Goal: Task Accomplishment & Management: Manage account settings

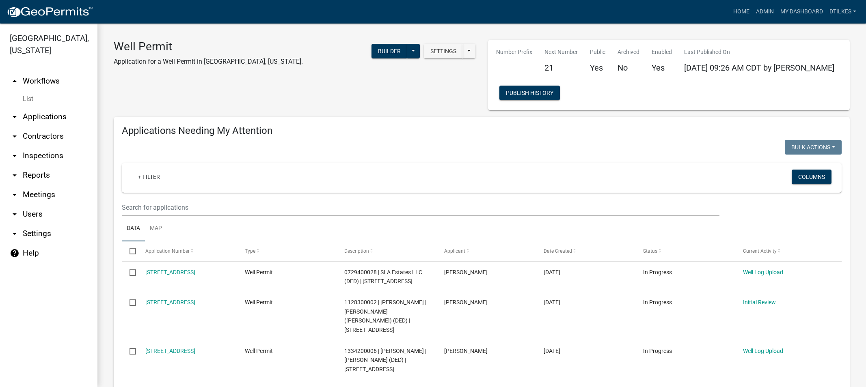
select select "2: 50"
click at [765, 10] on link "Admin" at bounding box center [765, 11] width 24 height 15
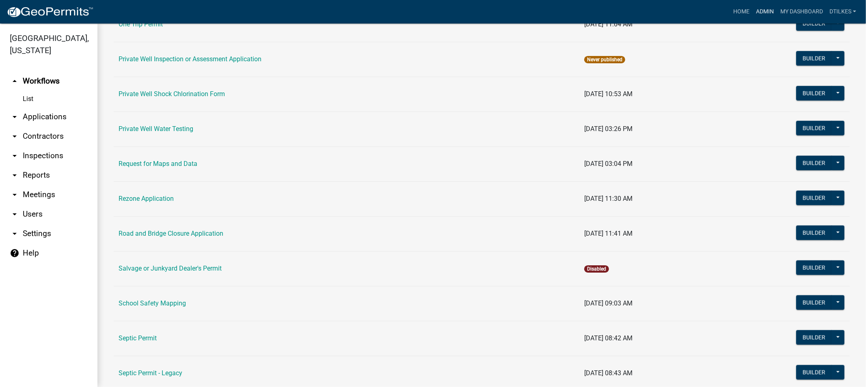
scroll to position [722, 0]
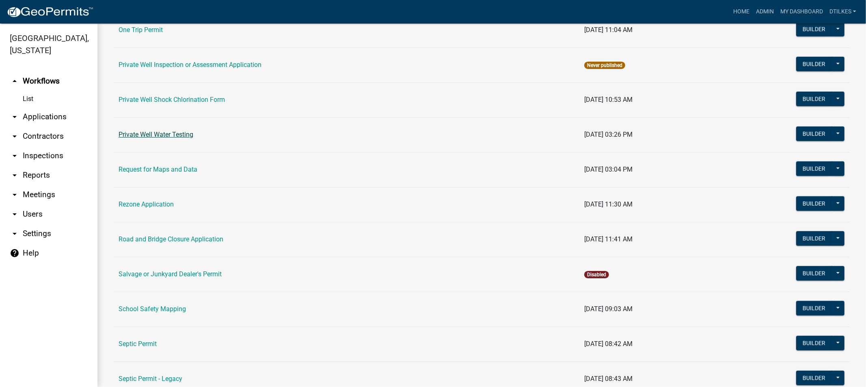
click at [158, 135] on link "Private Well Water Testing" at bounding box center [156, 135] width 75 height 8
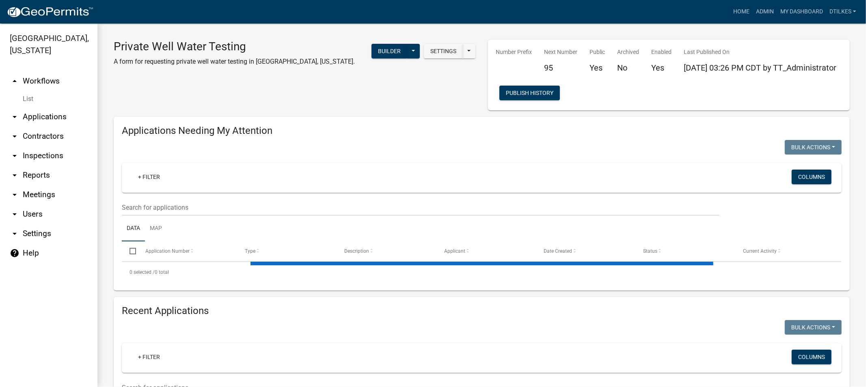
select select "2: 50"
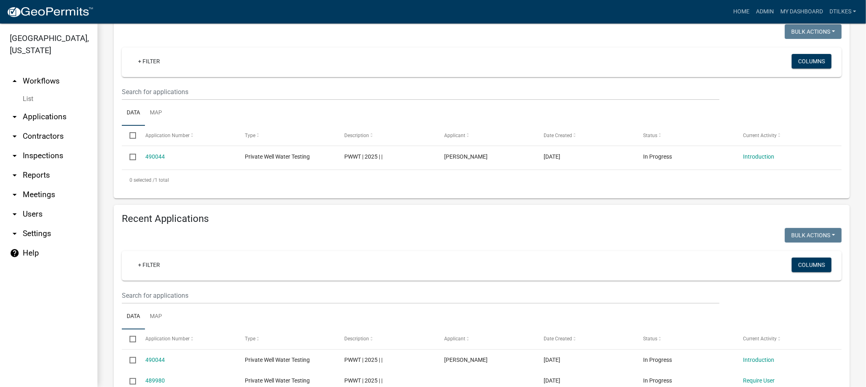
scroll to position [90, 0]
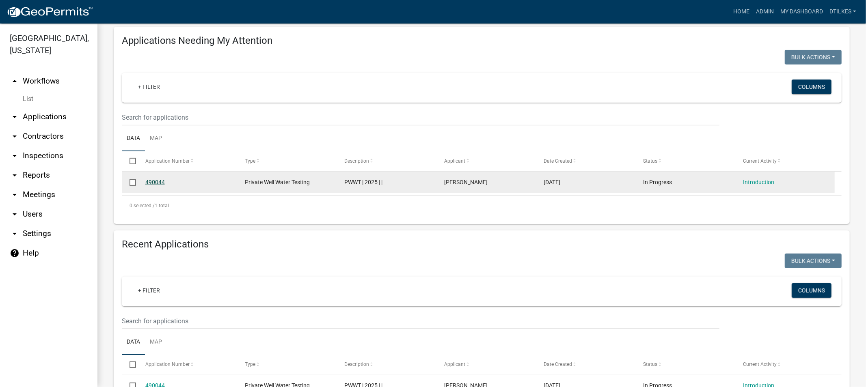
click at [157, 182] on link "490044" at bounding box center [154, 182] width 19 height 6
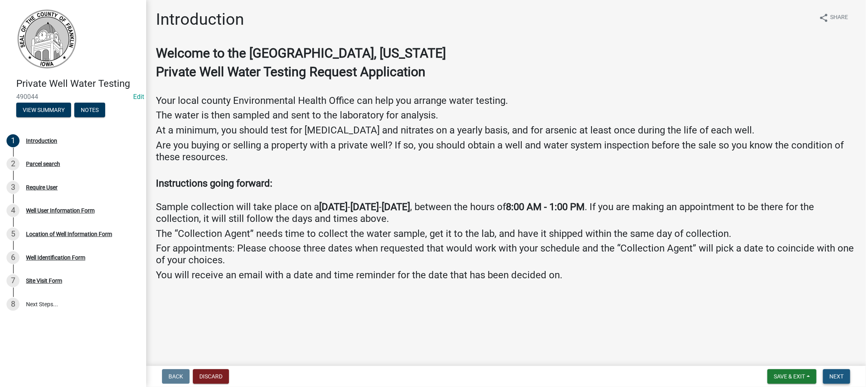
click at [836, 377] on span "Next" at bounding box center [837, 377] width 14 height 6
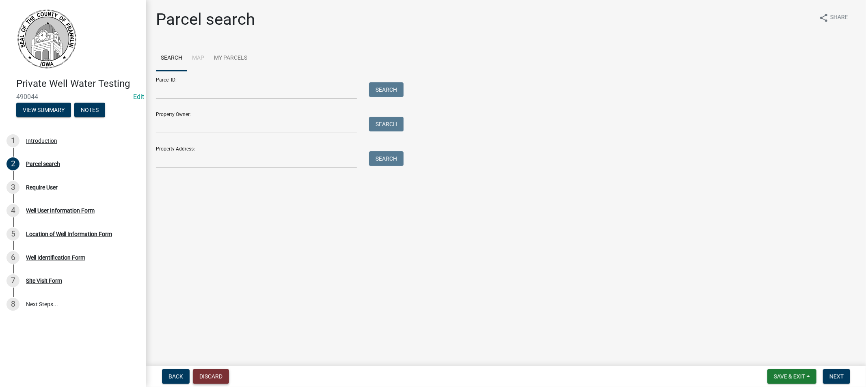
click at [209, 376] on button "Discard" at bounding box center [211, 376] width 36 height 15
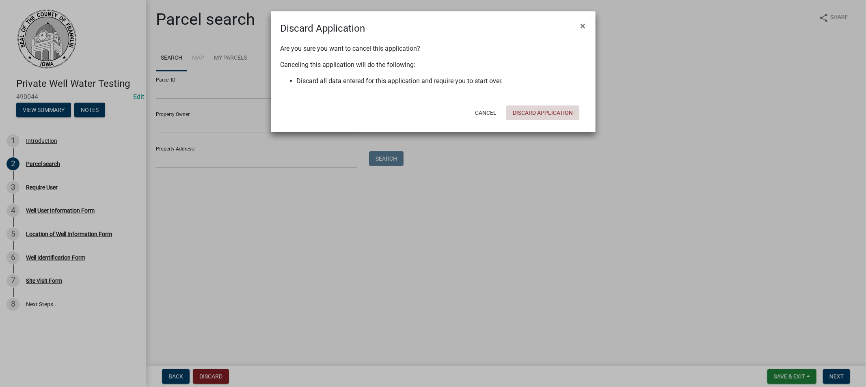
click at [529, 112] on button "Discard Application" at bounding box center [542, 113] width 73 height 15
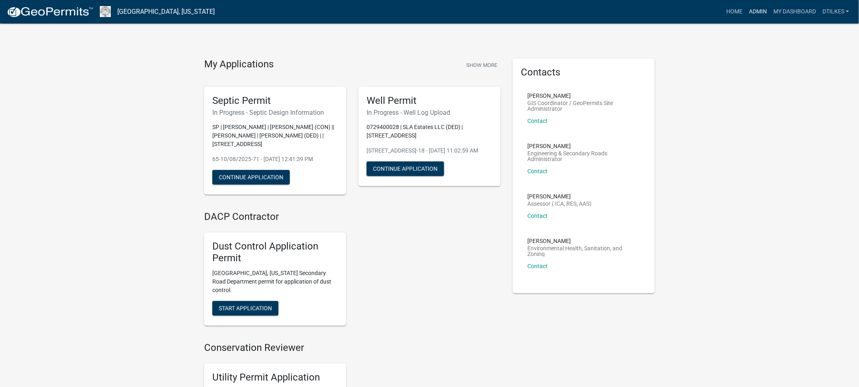
click at [754, 10] on link "Admin" at bounding box center [758, 11] width 24 height 15
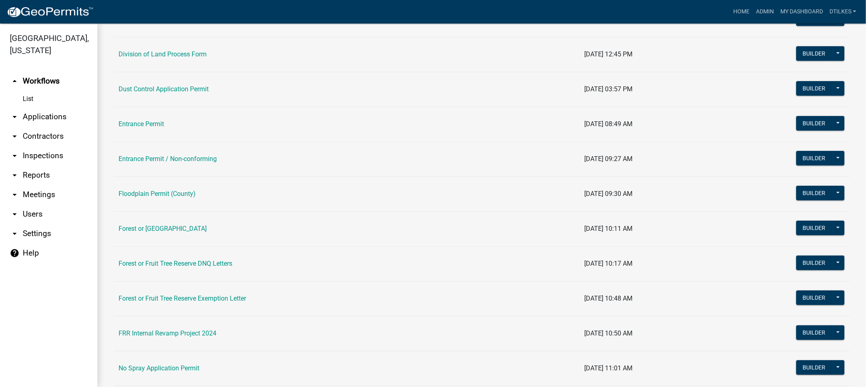
scroll to position [496, 0]
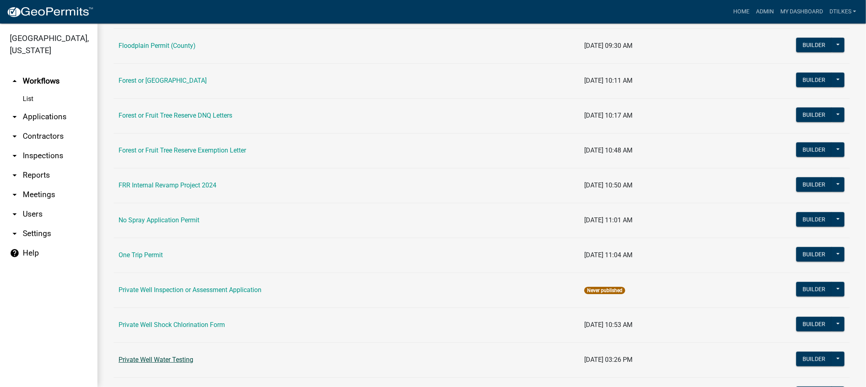
click at [162, 364] on link "Private Well Water Testing" at bounding box center [156, 360] width 75 height 8
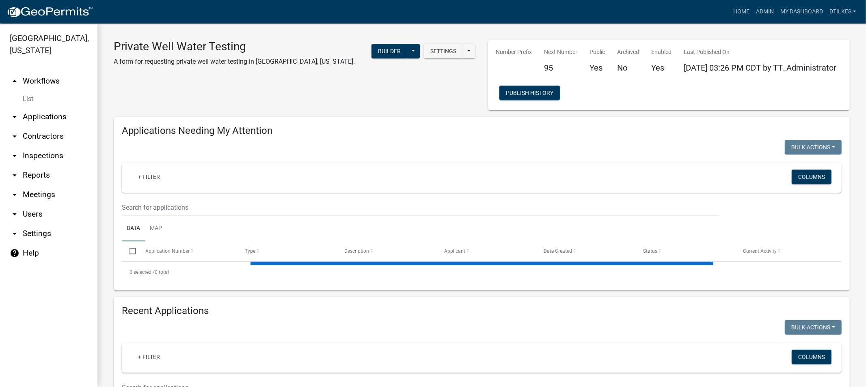
select select "2: 50"
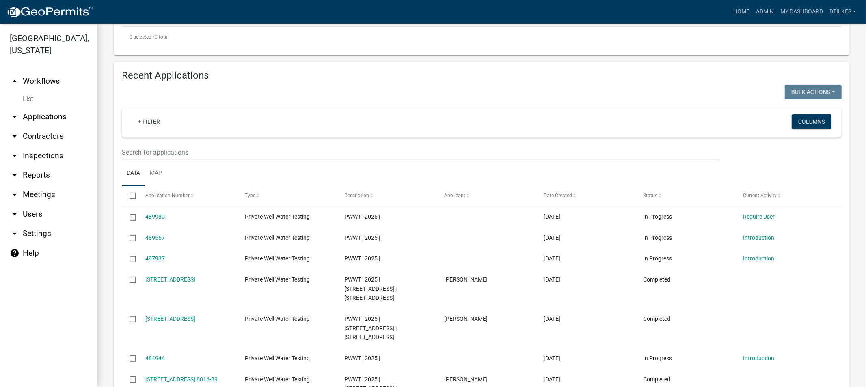
scroll to position [270, 0]
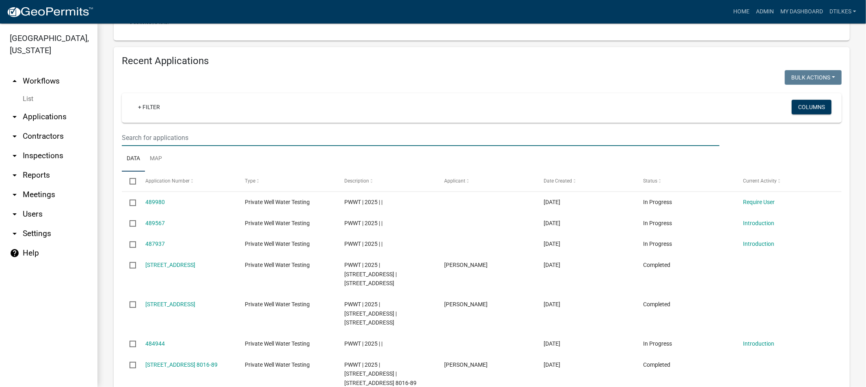
click at [146, 140] on input "text" at bounding box center [421, 138] width 598 height 17
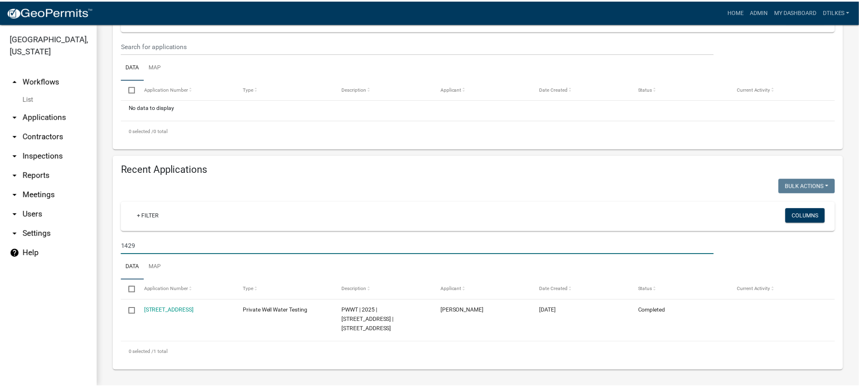
scroll to position [164, 0]
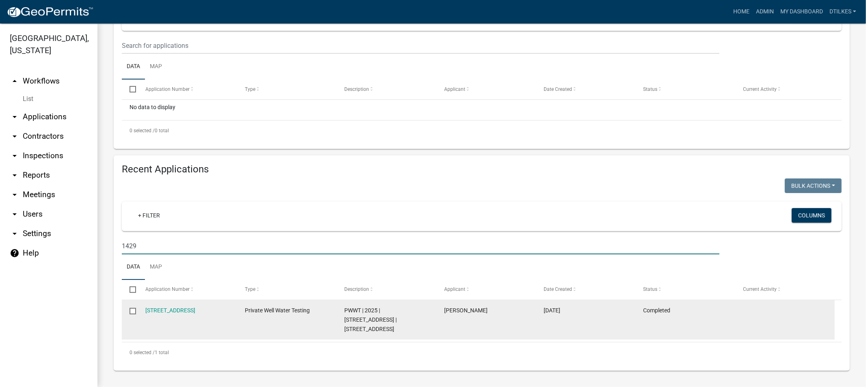
type input "1429"
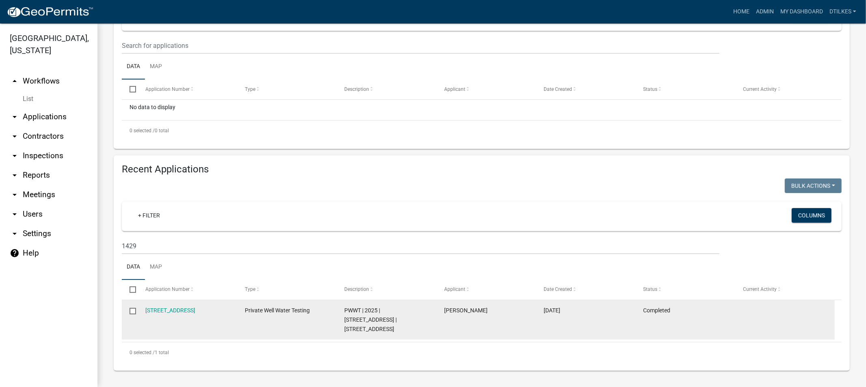
click at [166, 315] on div "1429 Lake Dr, Hampton, IA 50441-78" at bounding box center [187, 310] width 84 height 9
click at [166, 311] on link "1429 Lake Dr, Hampton, IA 50441-78" at bounding box center [170, 310] width 50 height 6
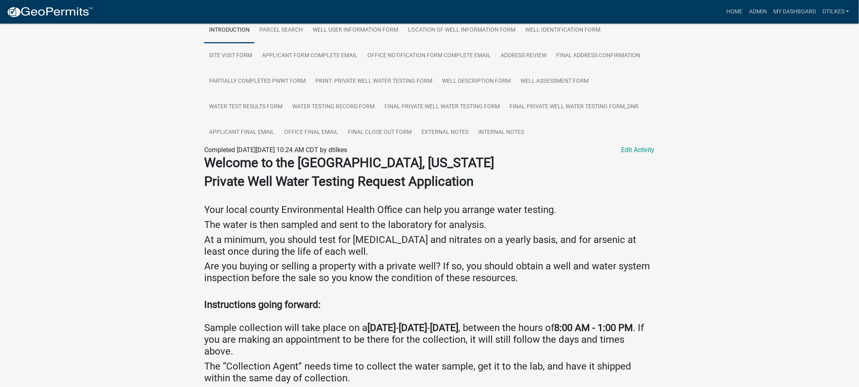
scroll to position [45, 0]
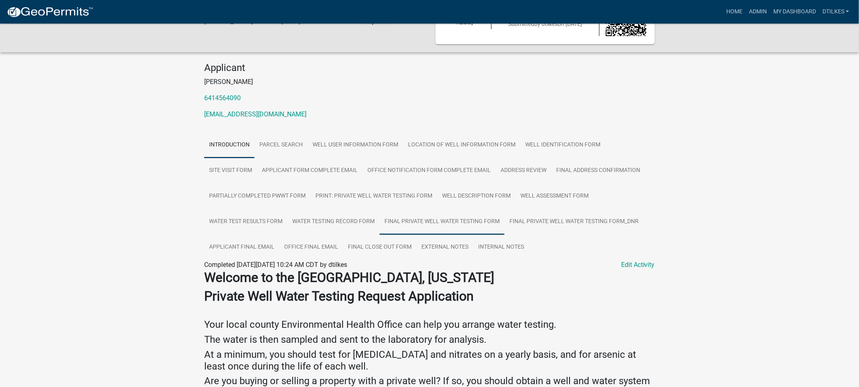
click at [417, 223] on link "Final Private Well Water Testing Form" at bounding box center [442, 222] width 125 height 26
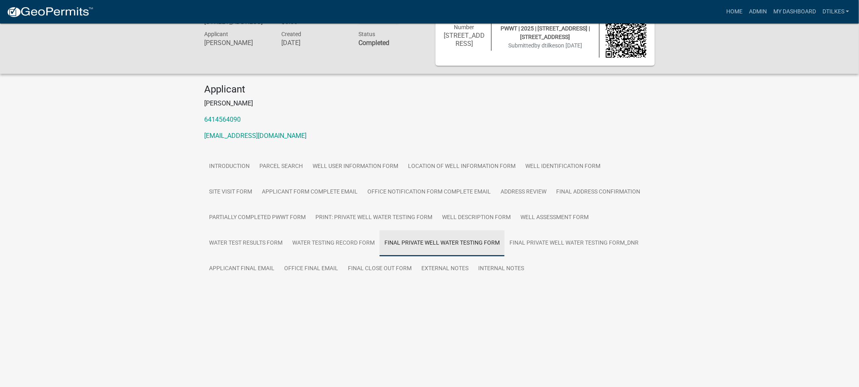
scroll to position [24, 0]
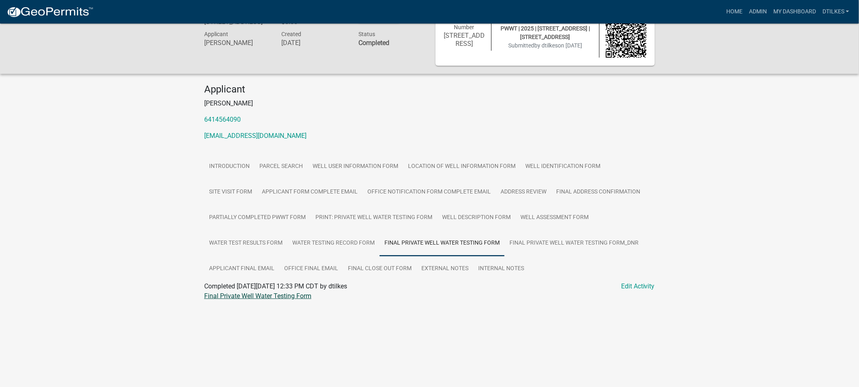
click at [270, 299] on link "Final Private Well Water Testing Form" at bounding box center [257, 296] width 107 height 8
click at [232, 244] on link "Water Test Results Form" at bounding box center [245, 244] width 83 height 26
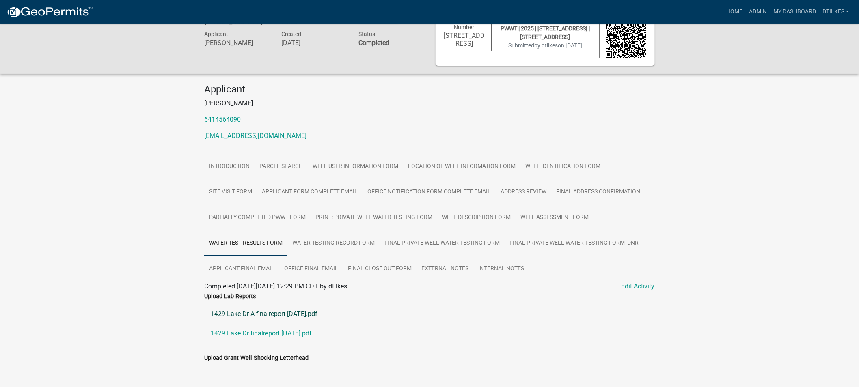
click at [261, 315] on link "1429 Lake Dr A finalreport 8-26-2025.pdf" at bounding box center [429, 314] width 451 height 19
click at [250, 336] on link "1429 Lake Dr finalreport 8-26-2025.pdf" at bounding box center [429, 333] width 451 height 19
click at [359, 166] on link "Well User Information Form" at bounding box center [355, 167] width 95 height 26
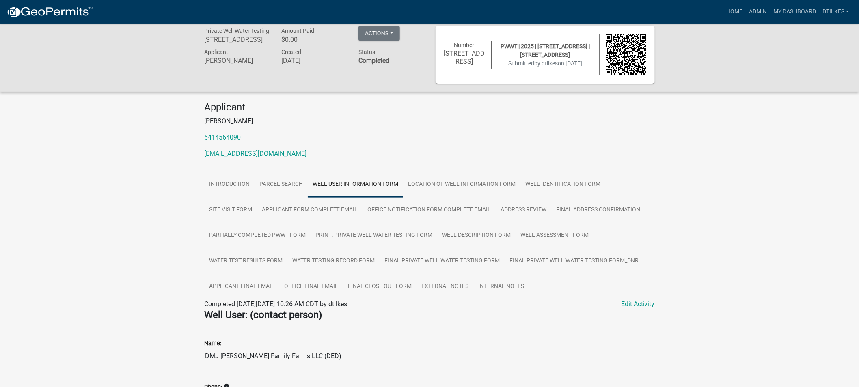
scroll to position [0, 0]
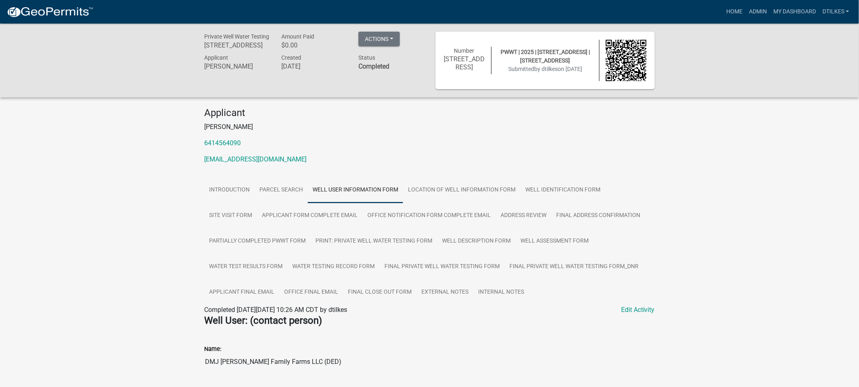
click at [353, 188] on link "Well User Information Form" at bounding box center [355, 190] width 95 height 26
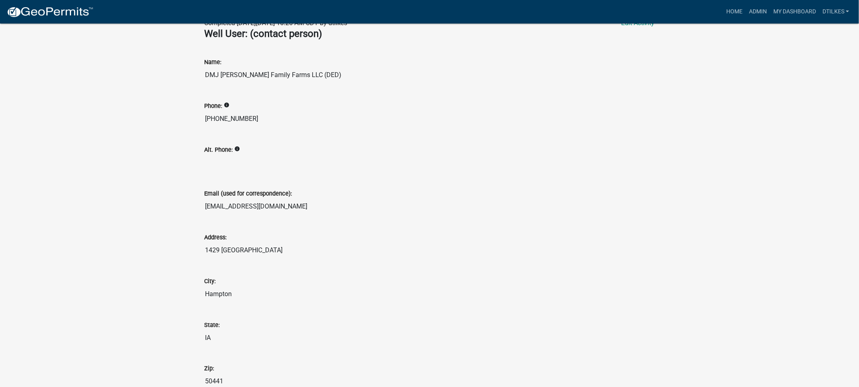
scroll to position [288, 0]
drag, startPoint x: 266, startPoint y: 206, endPoint x: 187, endPoint y: 213, distance: 79.4
click at [187, 213] on div "Private Well Water Testing 1429 Lake Dr, Hampton, IA 50441-78 Amount Paid $0.00…" at bounding box center [429, 77] width 859 height 685
click at [512, 194] on div "Email (used for correspondence):" at bounding box center [429, 193] width 451 height 10
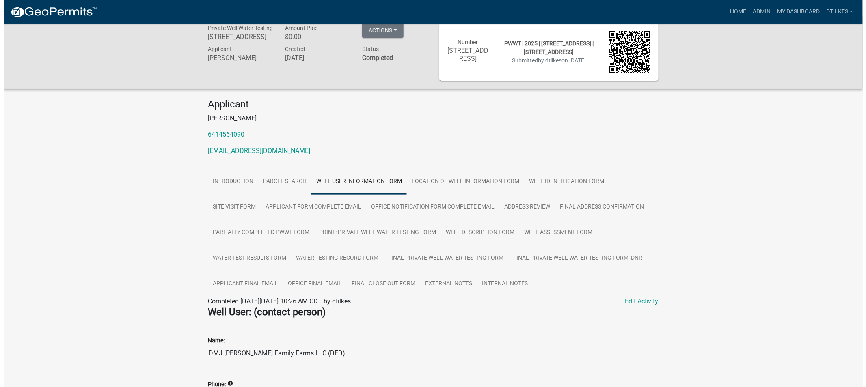
scroll to position [0, 0]
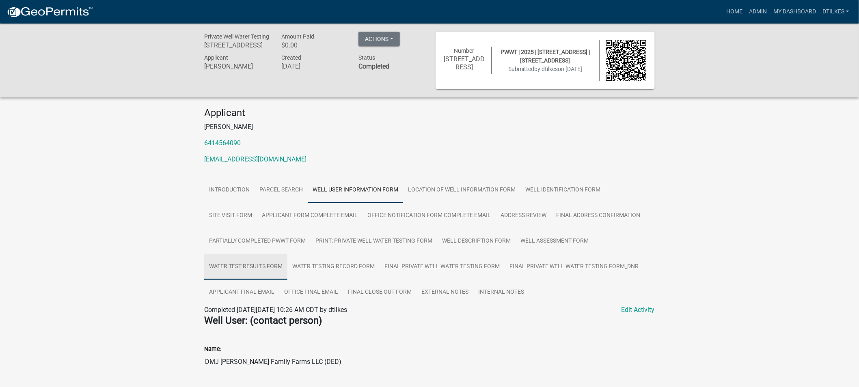
click at [262, 269] on link "Water Test Results Form" at bounding box center [245, 267] width 83 height 26
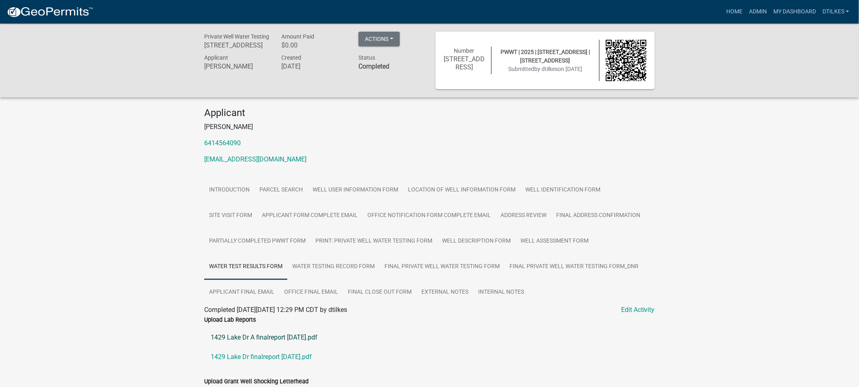
click at [277, 337] on link "1429 Lake Dr A finalreport 8-26-2025.pdf" at bounding box center [429, 337] width 451 height 19
drag, startPoint x: 755, startPoint y: 11, endPoint x: 742, endPoint y: 12, distance: 13.1
click at [755, 11] on link "Admin" at bounding box center [758, 11] width 24 height 15
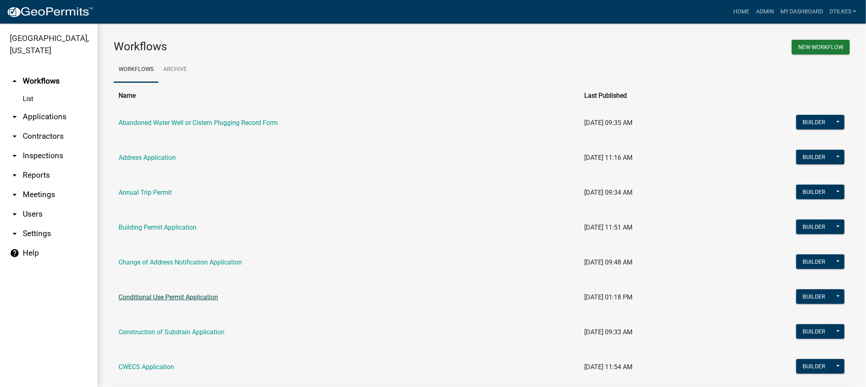
click at [151, 298] on link "Conditional Use Permit Application" at bounding box center [168, 298] width 99 height 8
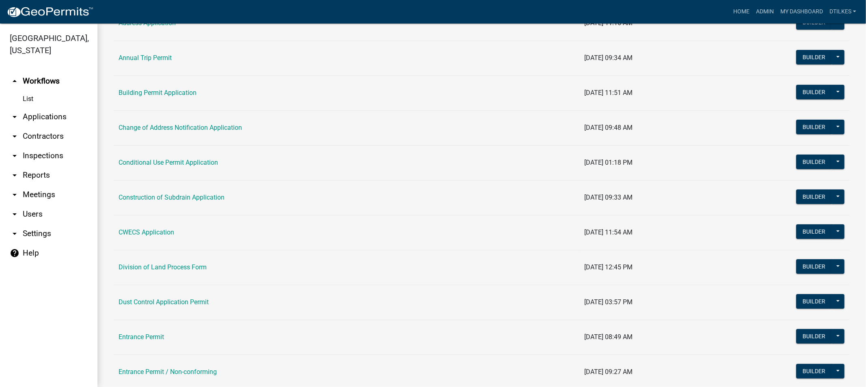
scroll to position [135, 0]
click at [158, 265] on link "Division of Land Process Form" at bounding box center [163, 267] width 88 height 8
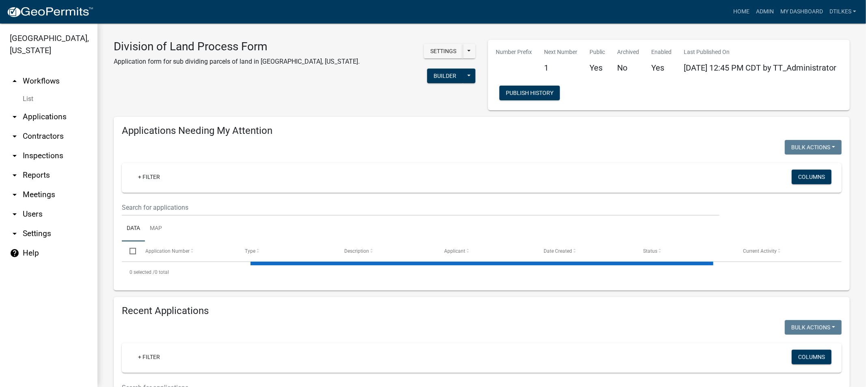
select select "2: 50"
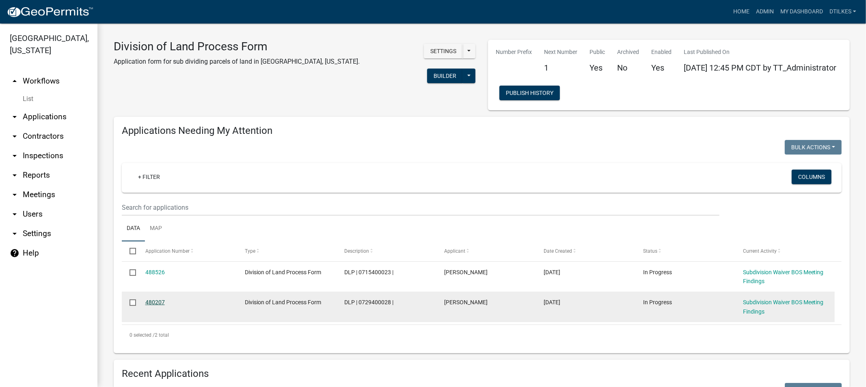
click at [155, 301] on link "480207" at bounding box center [154, 302] width 19 height 6
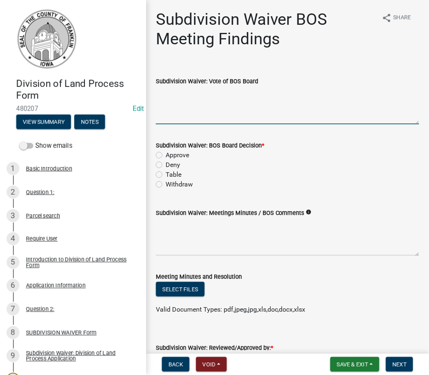
click at [180, 113] on textarea "Subdivision Waiver: Vote of BOS Board" at bounding box center [288, 105] width 264 height 38
type textarea "All I's"
click at [166, 155] on label "Approve" at bounding box center [178, 155] width 24 height 10
click at [166, 155] on input "Approve" at bounding box center [168, 152] width 5 height 5
radio input "true"
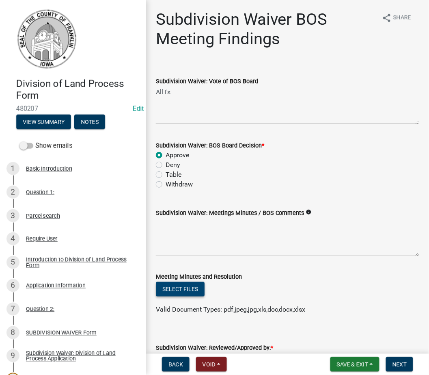
click at [192, 288] on button "Select files" at bounding box center [180, 289] width 49 height 15
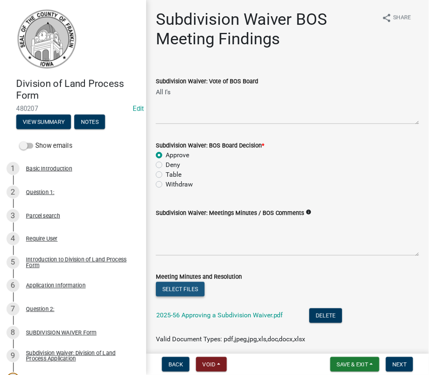
click at [177, 287] on button "Select files" at bounding box center [180, 289] width 49 height 15
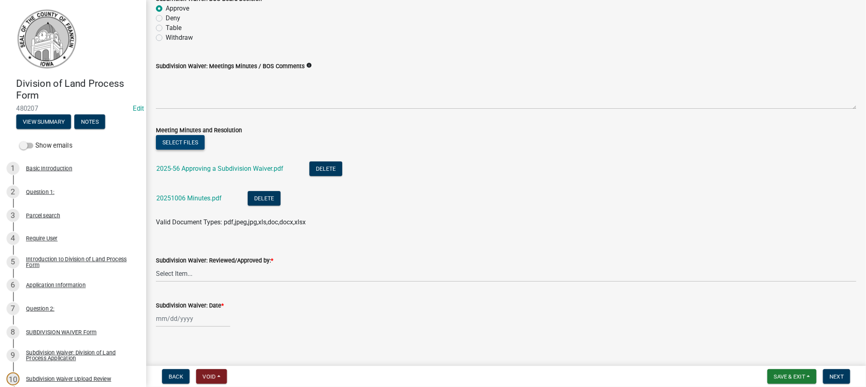
scroll to position [130, 0]
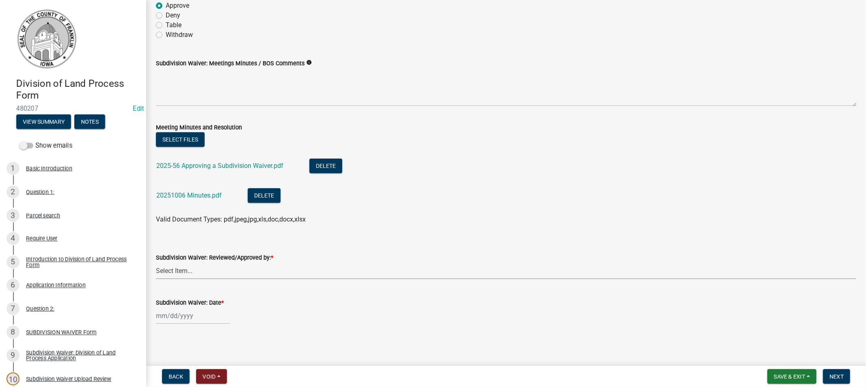
click at [191, 270] on select "Select Item... Dan Tilkes" at bounding box center [506, 271] width 700 height 17
click at [156, 263] on select "Select Item... Dan Tilkes" at bounding box center [506, 271] width 700 height 17
select select "d223b9f2-1ec7-4c53-82a9-76cd95b714db"
click at [181, 318] on div at bounding box center [193, 316] width 74 height 17
select select "10"
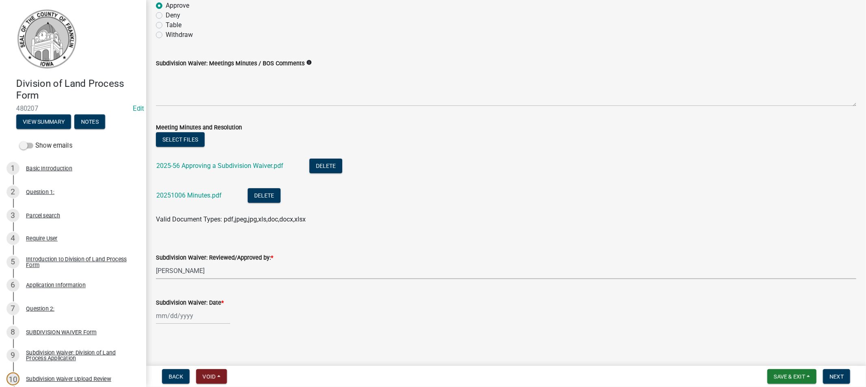
select select "2025"
click at [177, 246] on div "7" at bounding box center [177, 246] width 13 height 13
type input "10/07/2025"
click at [838, 376] on span "Next" at bounding box center [837, 377] width 14 height 6
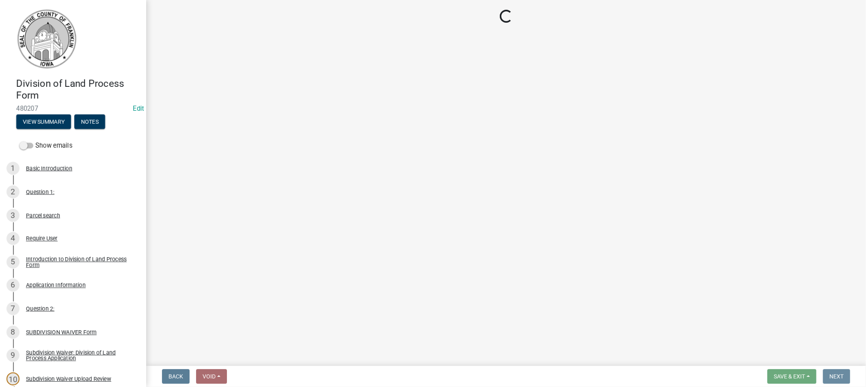
scroll to position [0, 0]
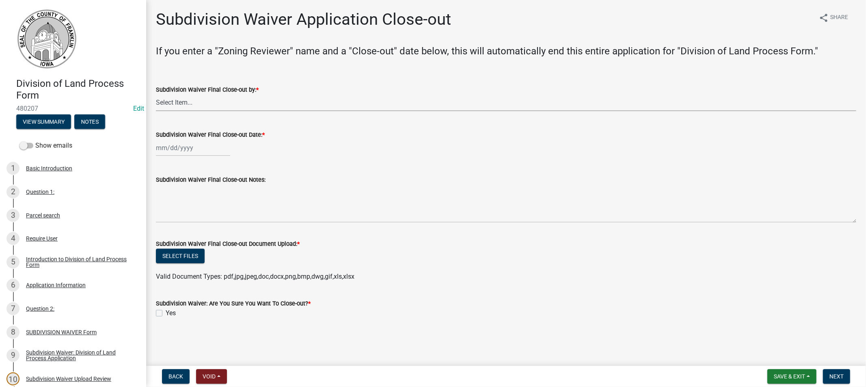
click at [205, 99] on select "Select Item... Dan Tilkes" at bounding box center [506, 103] width 700 height 17
click at [156, 95] on select "Select Item... Dan Tilkes" at bounding box center [506, 103] width 700 height 17
select select "d223b9f2-1ec7-4c53-82a9-76cd95b714db"
select select "10"
select select "2025"
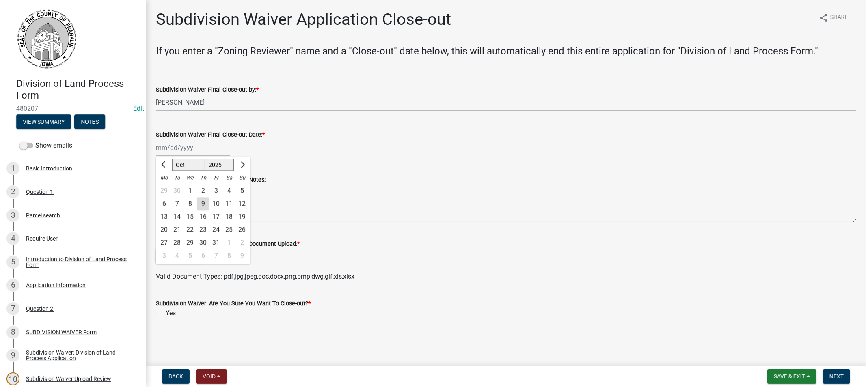
click at [190, 151] on div "Jan Feb Mar Apr May Jun Jul Aug Sep Oct Nov Dec 1525 1526 1527 1528 1529 1530 1…" at bounding box center [193, 148] width 74 height 17
click at [164, 205] on div "6" at bounding box center [164, 203] width 13 height 13
type input "10/06/2025"
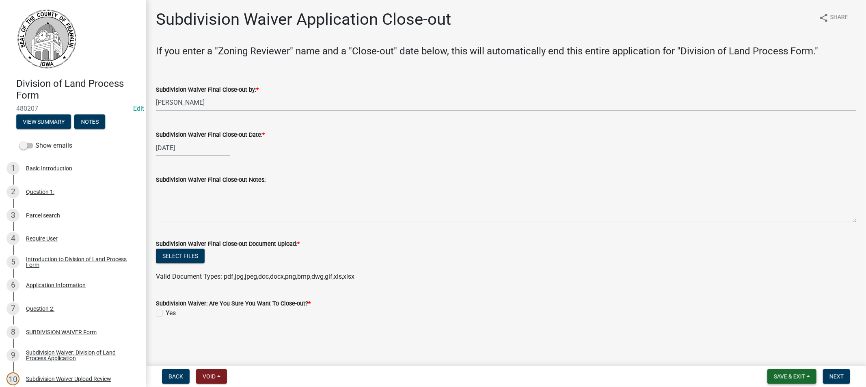
click at [791, 376] on span "Save & Exit" at bounding box center [789, 377] width 31 height 6
click at [771, 334] on button "Save" at bounding box center [784, 335] width 65 height 19
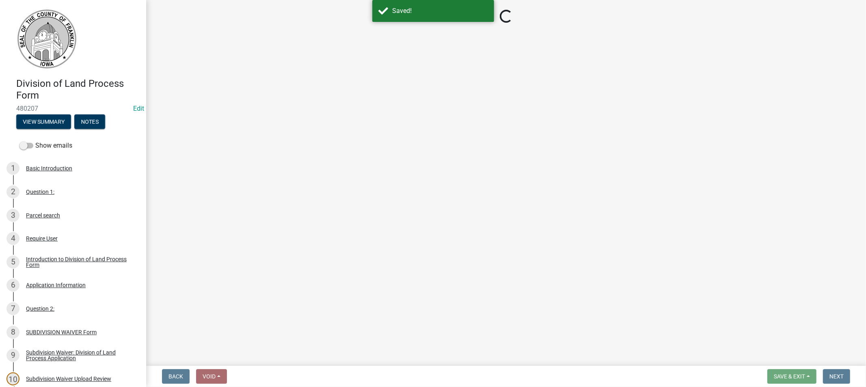
select select "d223b9f2-1ec7-4c53-82a9-76cd95b714db"
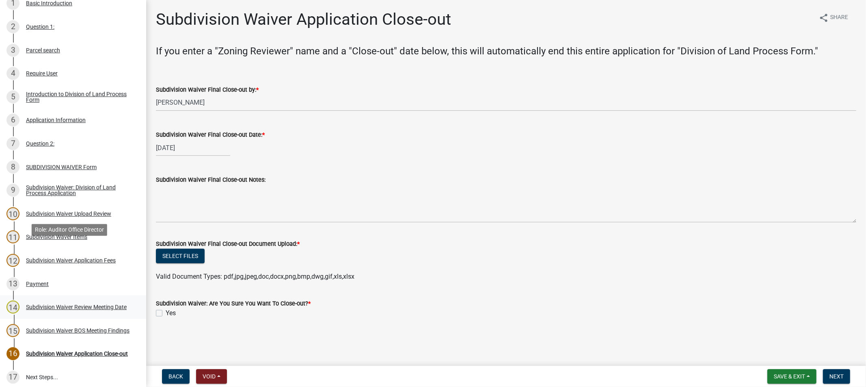
scroll to position [225, 0]
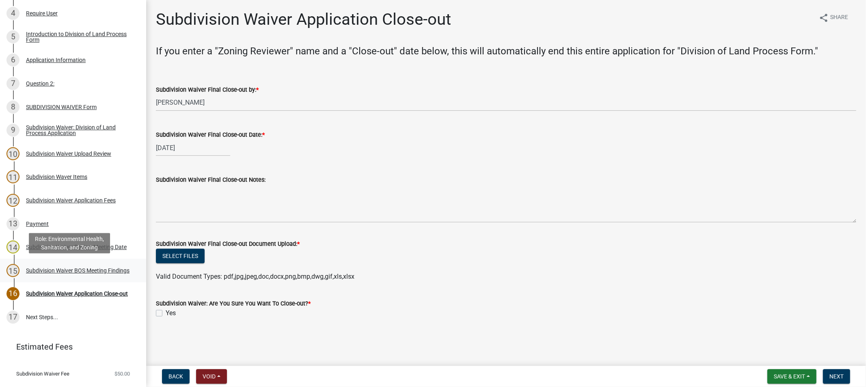
click at [32, 269] on div "Subdivision Waiver BOS Meeting Findings" at bounding box center [78, 271] width 104 height 6
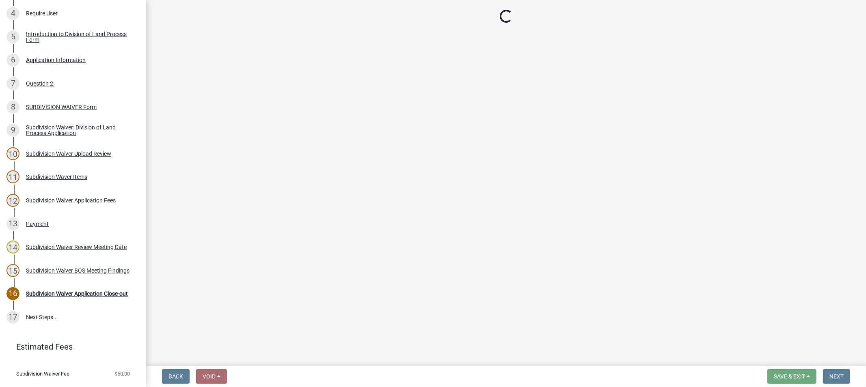
select select "d223b9f2-1ec7-4c53-82a9-76cd95b714db"
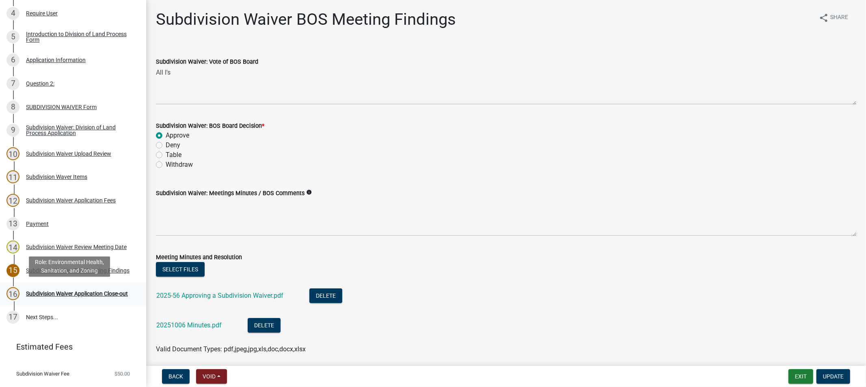
click at [39, 291] on div "Subdivision Waiver Application Close-out" at bounding box center [77, 294] width 102 height 6
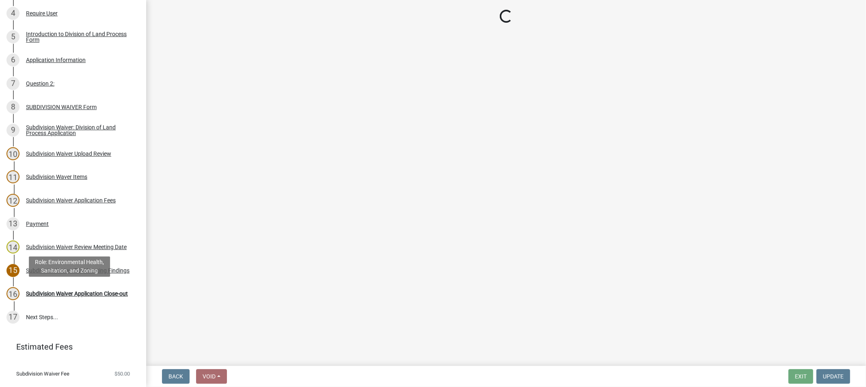
select select "d223b9f2-1ec7-4c53-82a9-76cd95b714db"
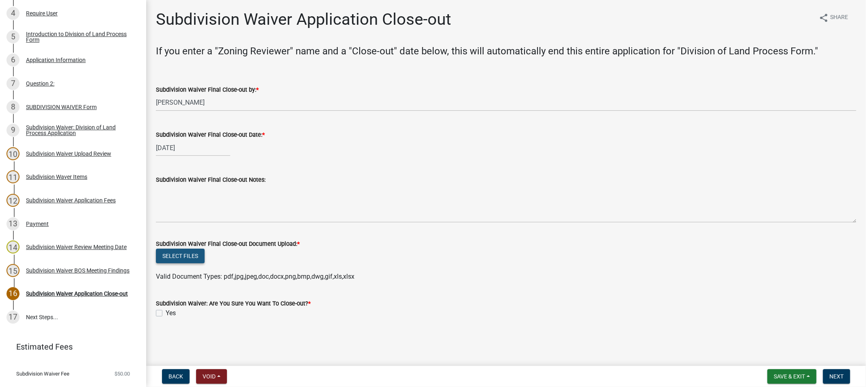
click at [173, 257] on button "Select files" at bounding box center [180, 256] width 49 height 15
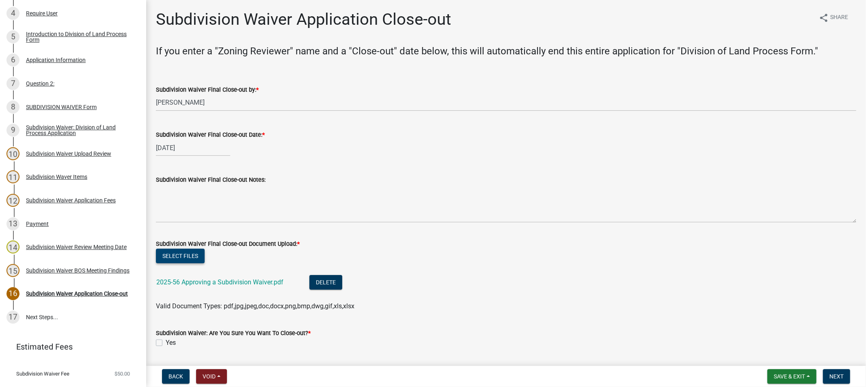
click at [179, 252] on button "Select files" at bounding box center [180, 256] width 49 height 15
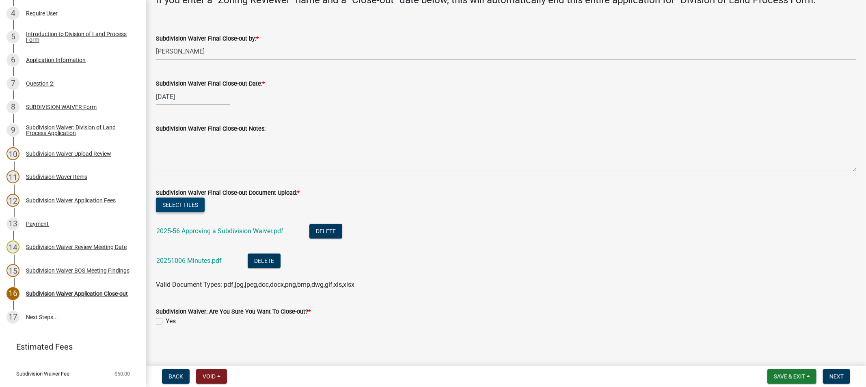
scroll to position [53, 0]
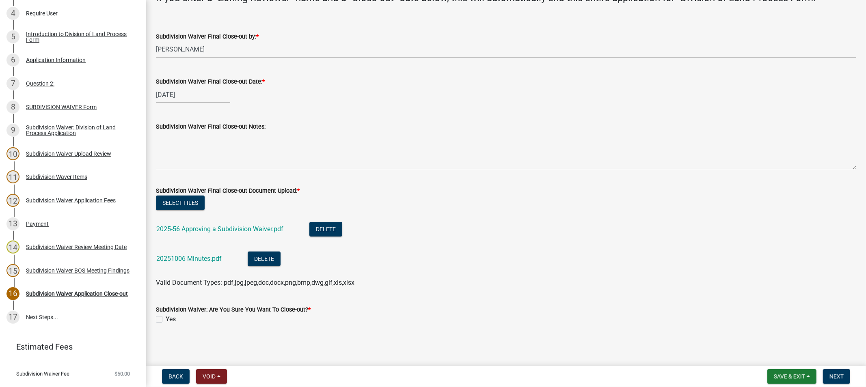
click at [166, 320] on label "Yes" at bounding box center [171, 320] width 10 height 10
click at [166, 320] on input "Yes" at bounding box center [168, 317] width 5 height 5
checkbox input "true"
drag, startPoint x: 836, startPoint y: 378, endPoint x: 834, endPoint y: 374, distance: 4.2
click at [834, 374] on span "Next" at bounding box center [837, 377] width 14 height 6
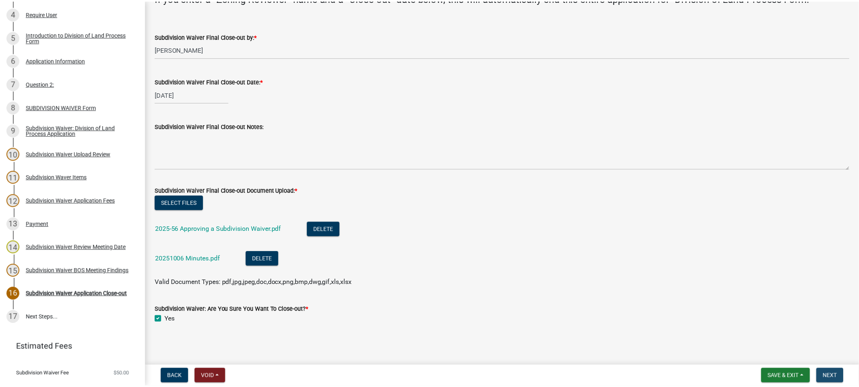
scroll to position [0, 0]
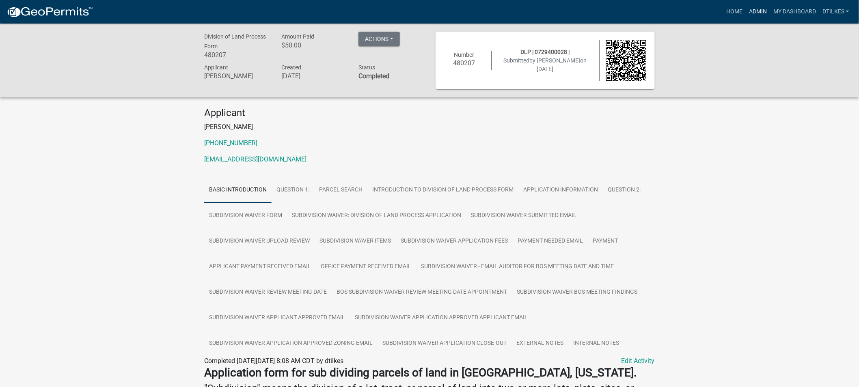
click at [756, 8] on link "Admin" at bounding box center [758, 11] width 24 height 15
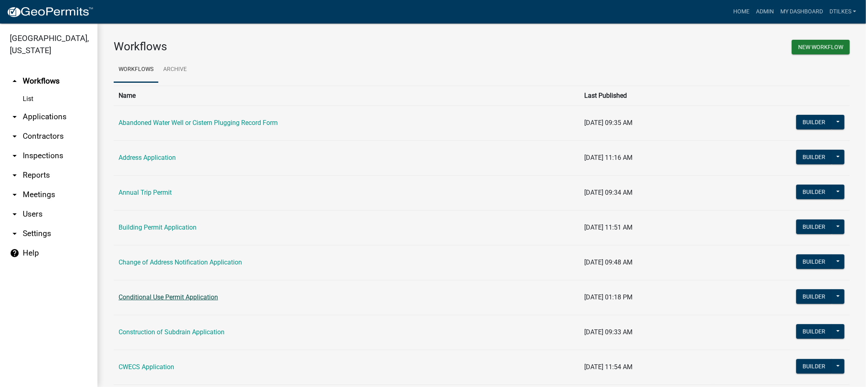
click at [137, 297] on link "Conditional Use Permit Application" at bounding box center [168, 298] width 99 height 8
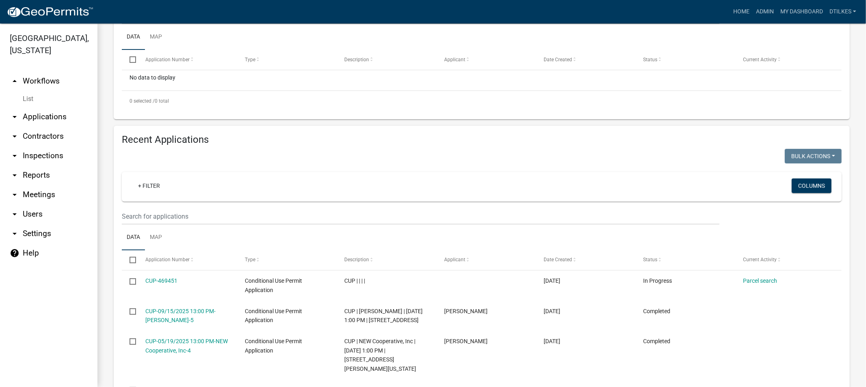
scroll to position [225, 0]
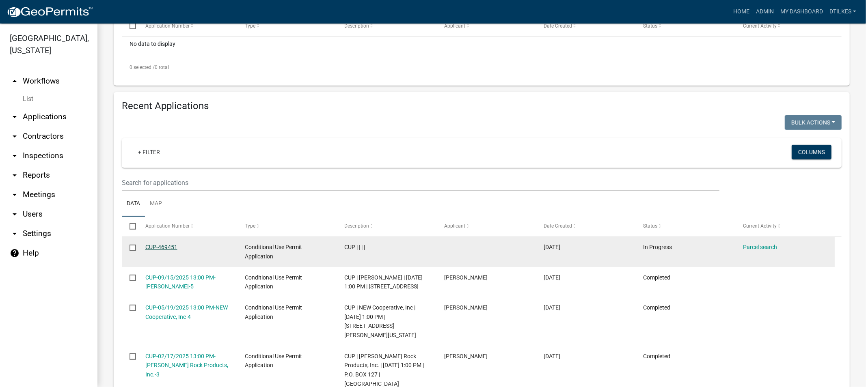
click at [158, 248] on link "CUP-469451" at bounding box center [161, 247] width 32 height 6
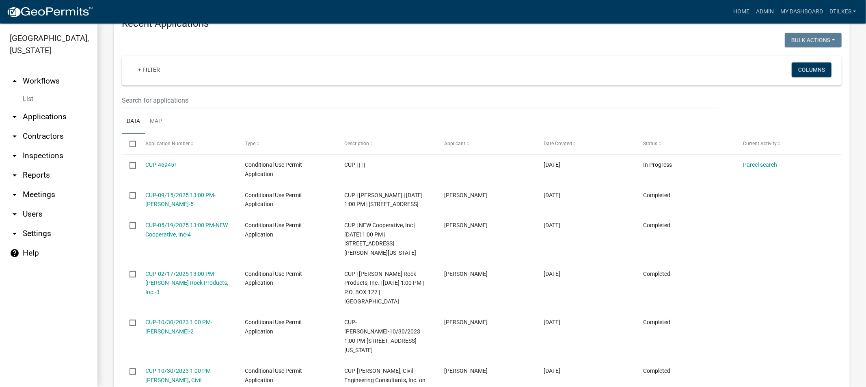
scroll to position [315, 0]
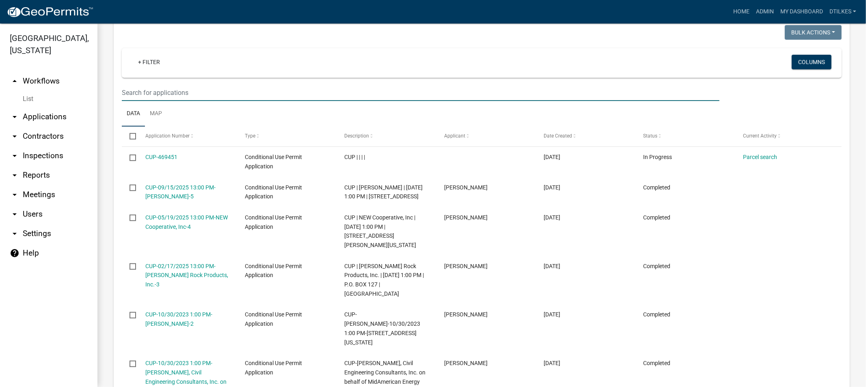
click at [169, 92] on input "text" at bounding box center [421, 92] width 598 height 17
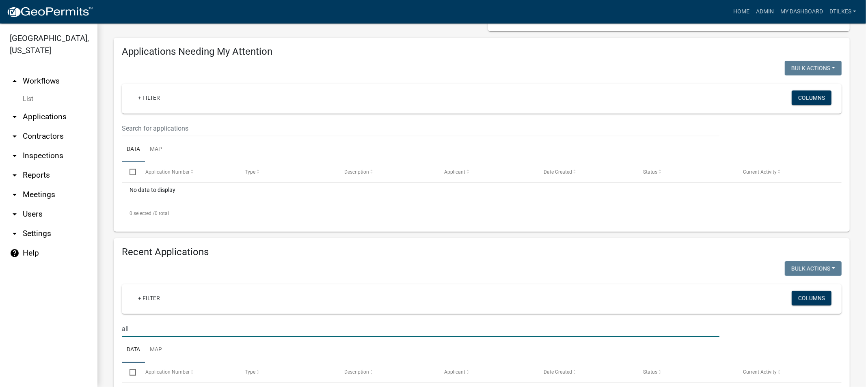
scroll to position [135, 0]
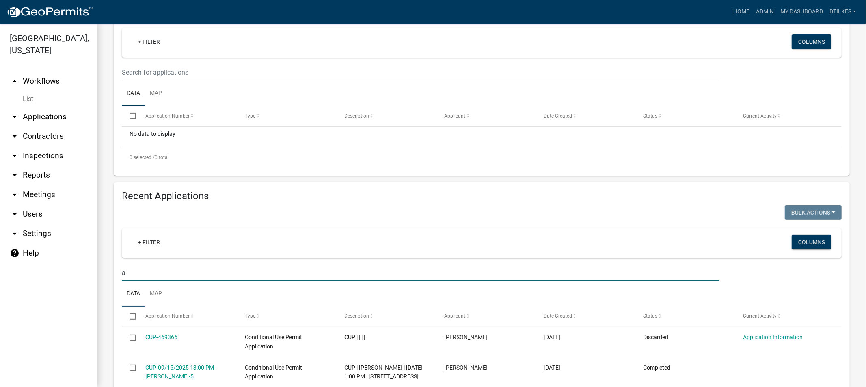
type input "am"
select select "2: 50"
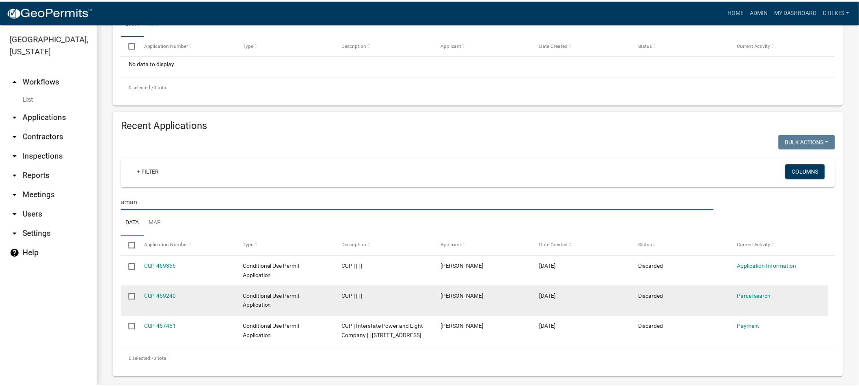
scroll to position [222, 0]
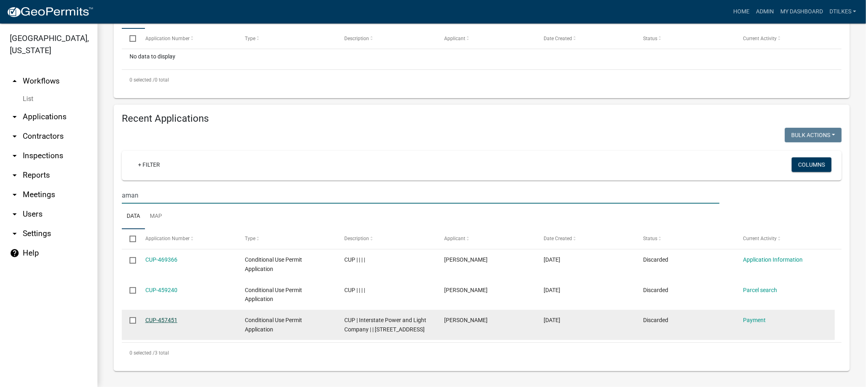
type input "aman"
click at [161, 317] on link "CUP-457451" at bounding box center [161, 320] width 32 height 6
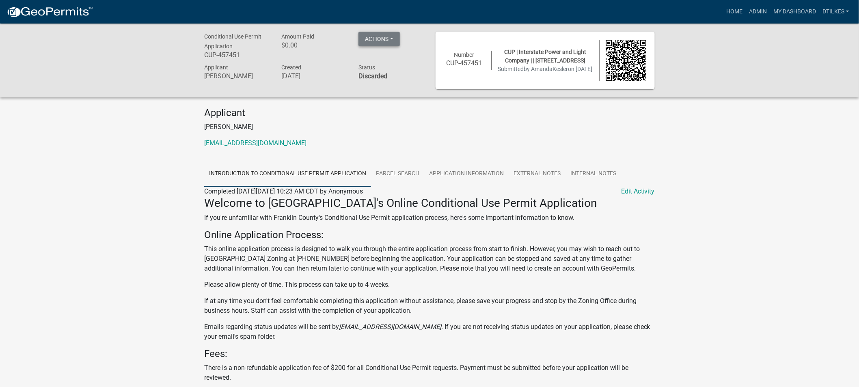
click at [378, 40] on button "Actions" at bounding box center [379, 39] width 41 height 15
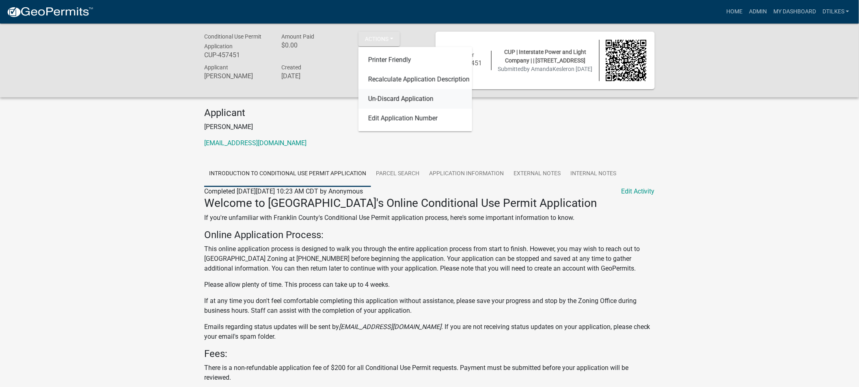
click at [391, 98] on link "Un-Discard Application" at bounding box center [416, 98] width 114 height 19
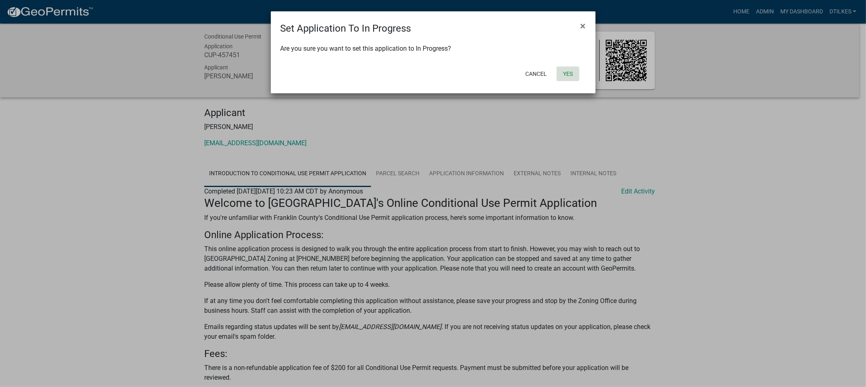
click at [566, 74] on button "Yes" at bounding box center [568, 74] width 23 height 15
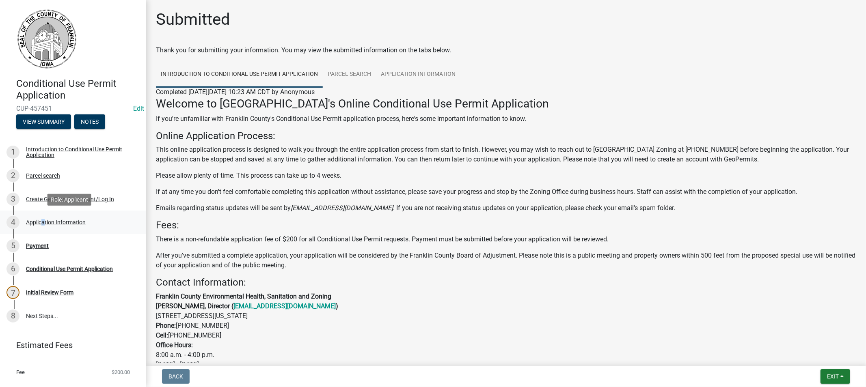
click at [41, 220] on div "Application Information" at bounding box center [56, 223] width 60 height 6
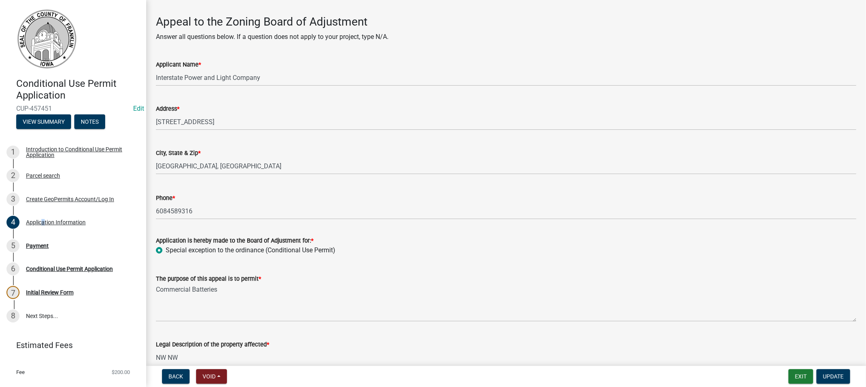
scroll to position [45, 0]
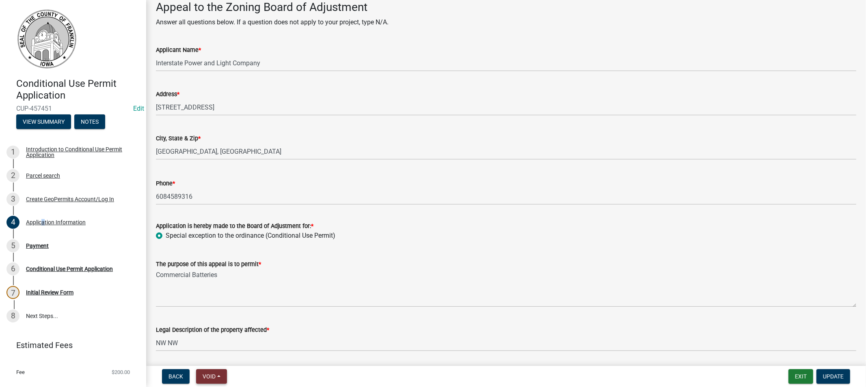
click at [212, 377] on span "Void" at bounding box center [209, 377] width 13 height 6
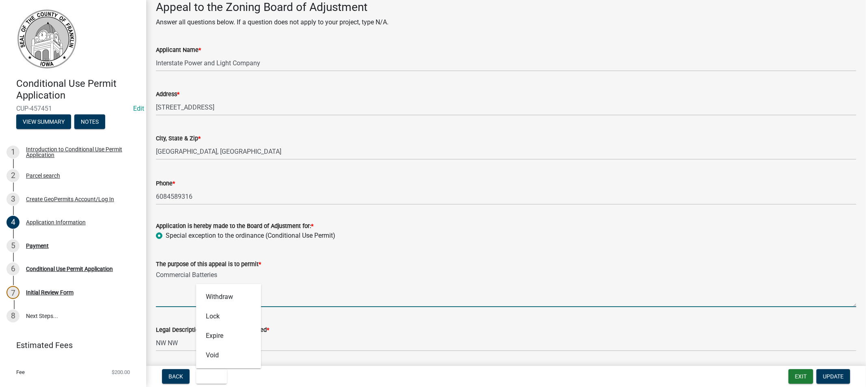
click at [300, 274] on textarea "Commercial Batteries" at bounding box center [506, 288] width 700 height 38
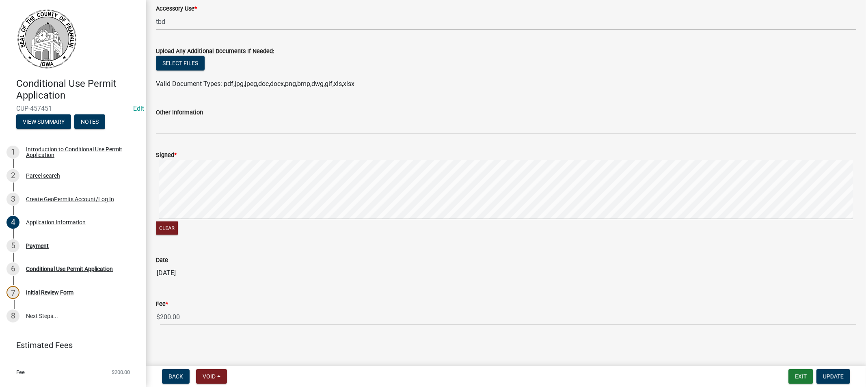
scroll to position [812, 0]
click at [35, 246] on div "Payment" at bounding box center [37, 246] width 23 height 6
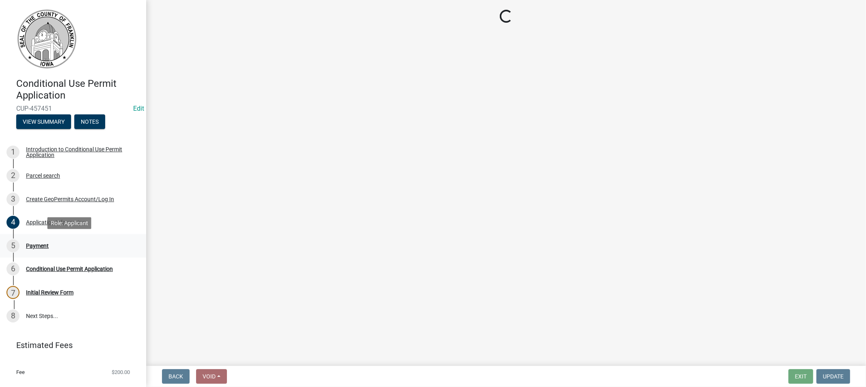
select select "3: 3"
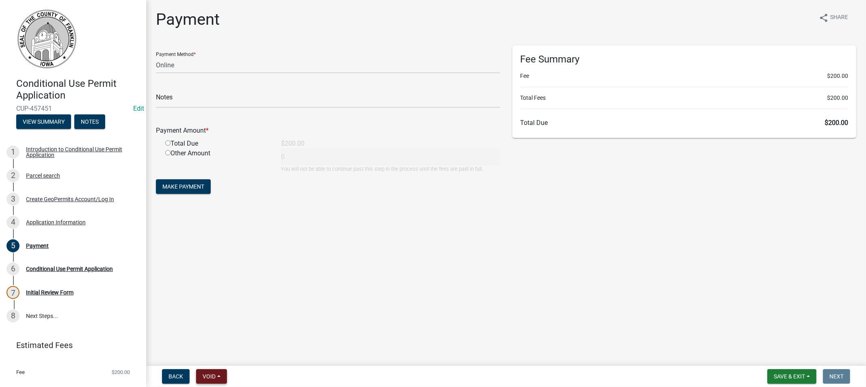
click at [209, 378] on span "Void" at bounding box center [209, 377] width 13 height 6
click at [222, 299] on button "Withdraw" at bounding box center [228, 296] width 65 height 19
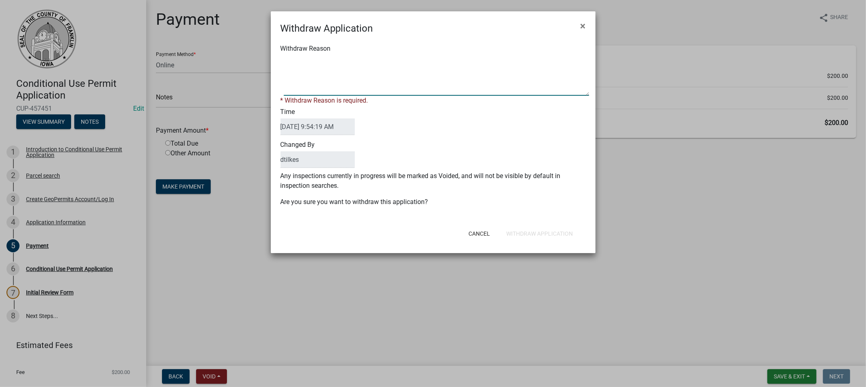
click at [302, 84] on textarea "Withdraw Reason" at bounding box center [436, 75] width 305 height 41
type textarea "non payment"
click at [526, 232] on div "Cancel Withdraw Application" at bounding box center [486, 233] width 200 height 21
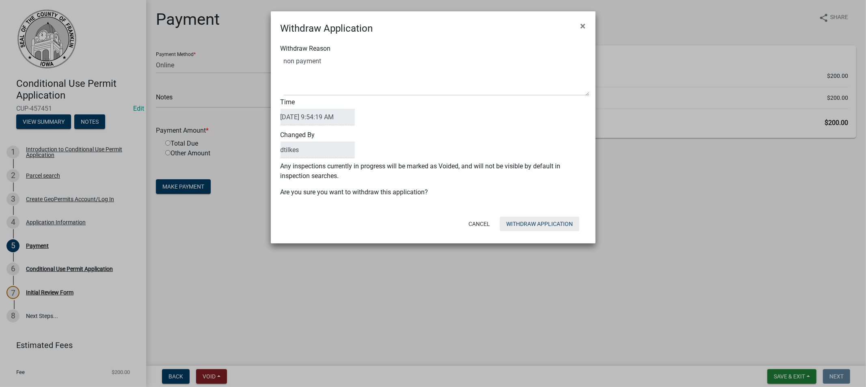
drag, startPoint x: 528, startPoint y: 221, endPoint x: 521, endPoint y: 220, distance: 7.8
click at [525, 220] on button "Withdraw Application" at bounding box center [540, 224] width 80 height 15
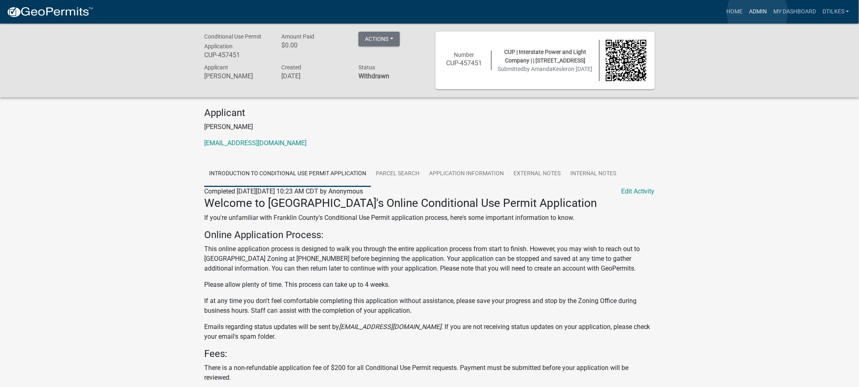
click at [758, 13] on link "Admin" at bounding box center [758, 11] width 24 height 15
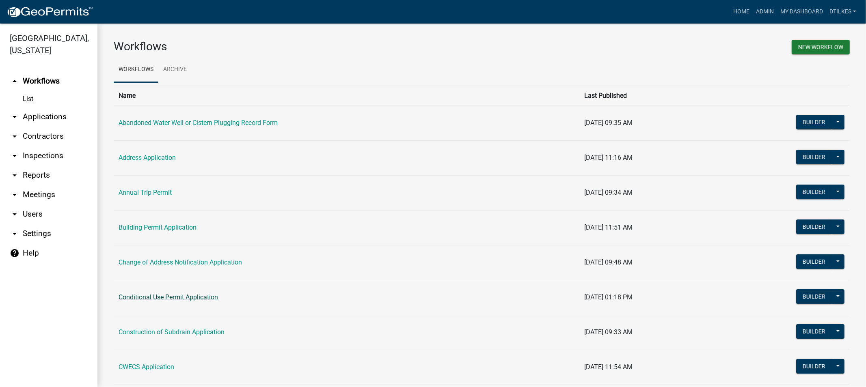
click at [147, 296] on link "Conditional Use Permit Application" at bounding box center [168, 298] width 99 height 8
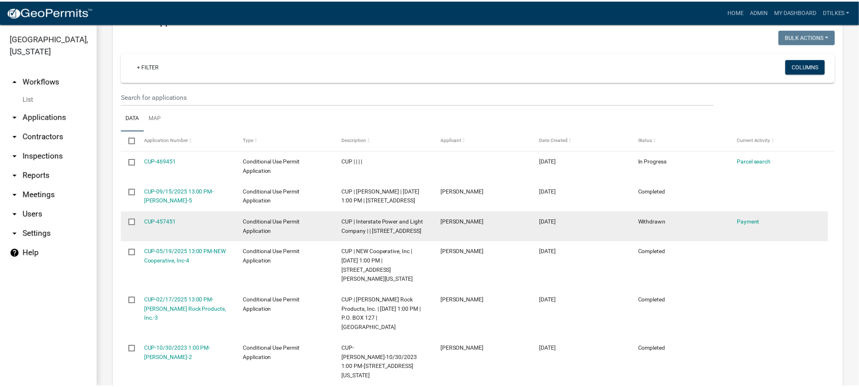
scroll to position [315, 0]
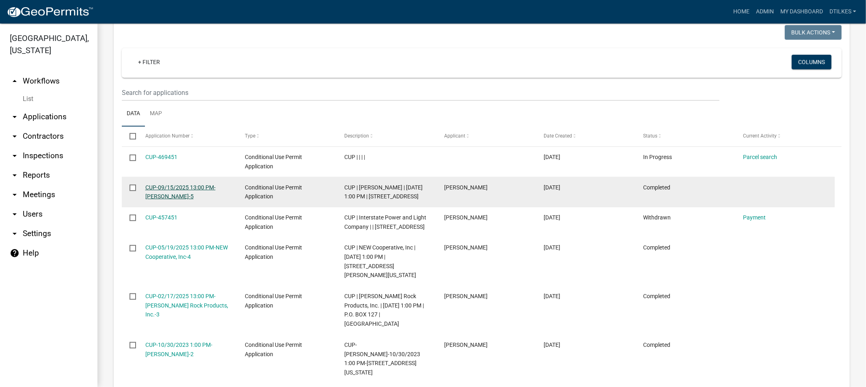
click at [165, 189] on link "CUP-09/15/2025 13:00 PM-Nicole Pahl-5" at bounding box center [180, 192] width 70 height 16
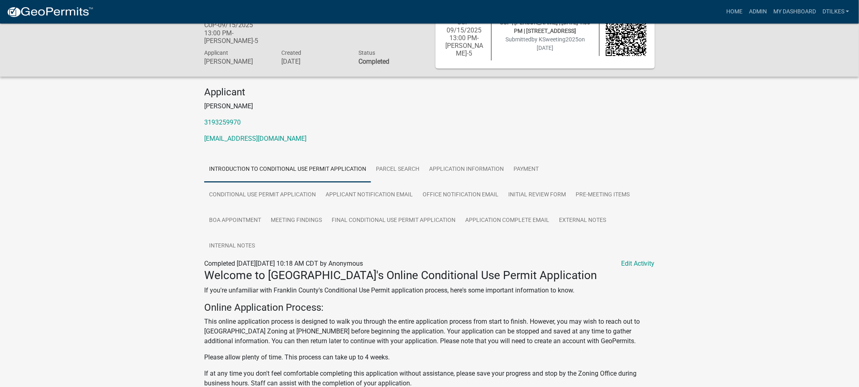
scroll to position [29, 0]
click at [407, 169] on link "Parcel search" at bounding box center [397, 171] width 53 height 26
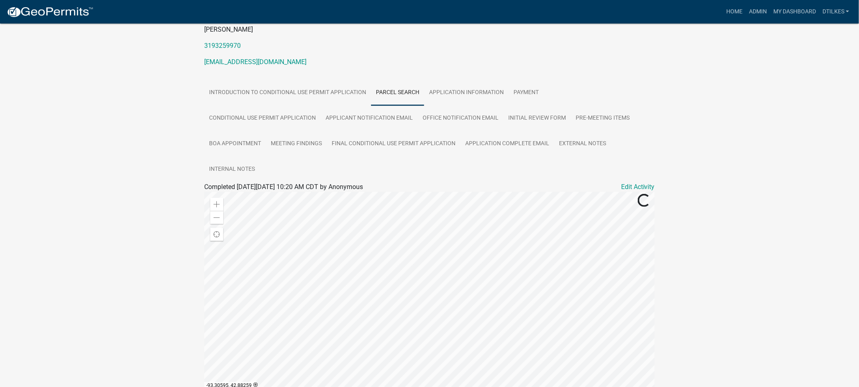
scroll to position [105, 0]
click at [462, 95] on link "Application Information" at bounding box center [466, 95] width 84 height 26
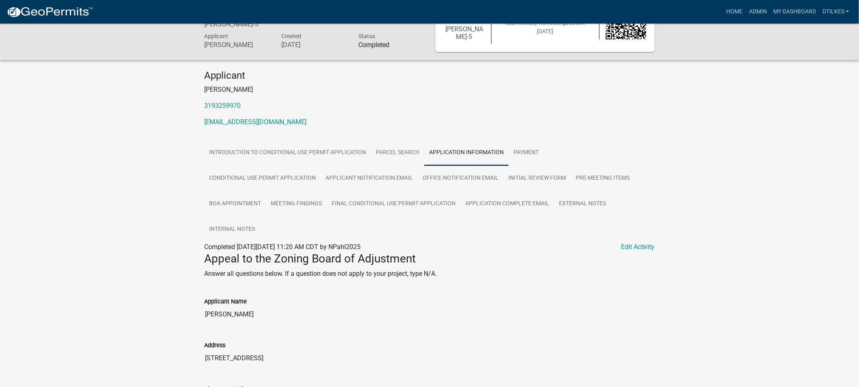
scroll to position [0, 0]
